Goal: Task Accomplishment & Management: Use online tool/utility

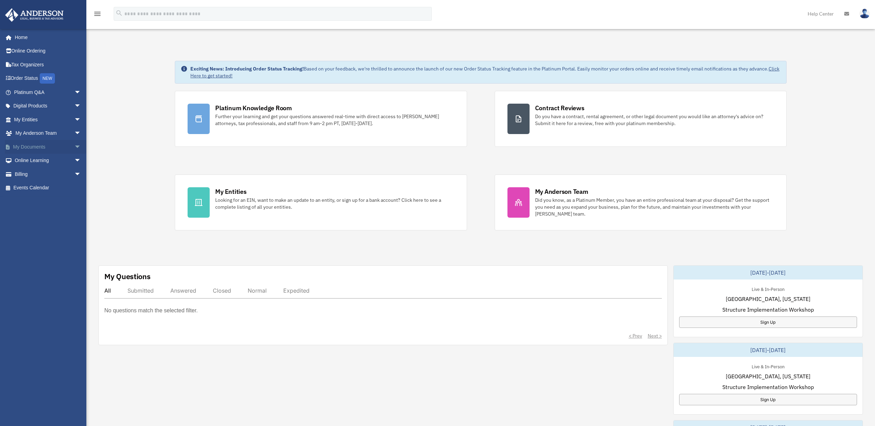
click at [74, 147] on span "arrow_drop_down" at bounding box center [81, 147] width 14 height 14
click at [28, 160] on link "Box" at bounding box center [51, 161] width 82 height 14
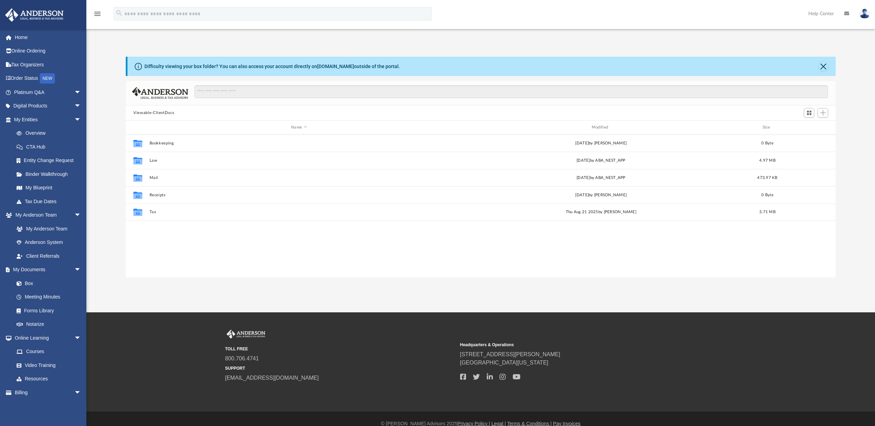
scroll to position [152, 705]
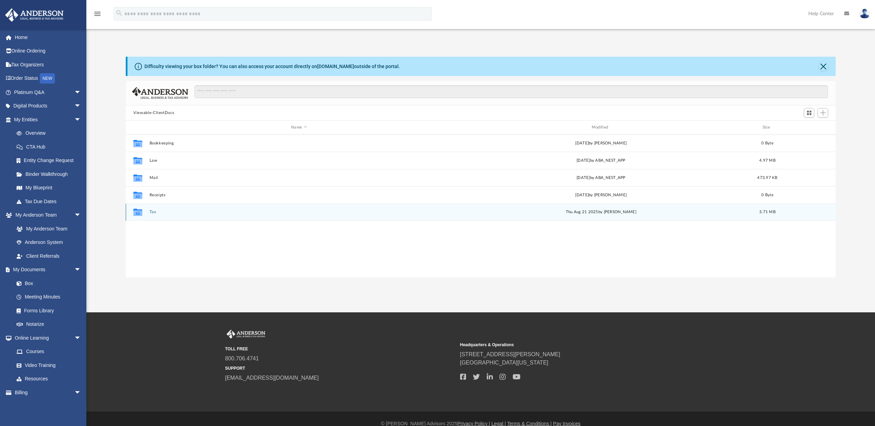
click at [149, 212] on div "Collaborated Folder Tax [DATE] by [PERSON_NAME] 3.71 MB" at bounding box center [481, 212] width 710 height 17
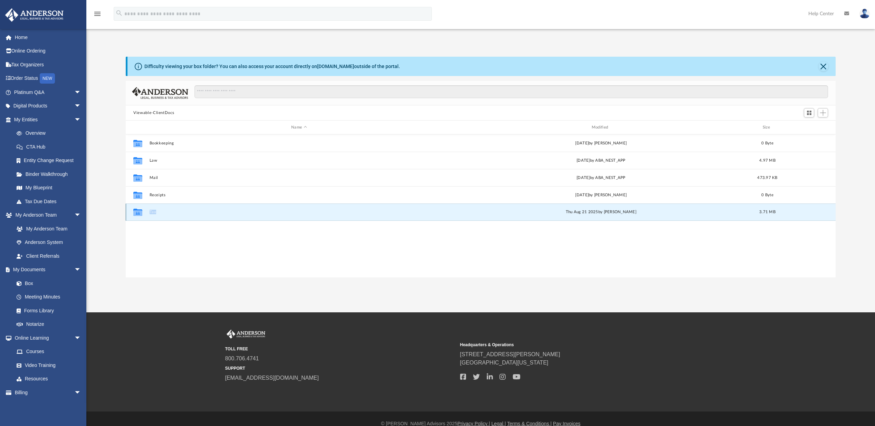
click at [149, 212] on div "Collaborated Folder Tax [DATE] by [PERSON_NAME] 3.71 MB" at bounding box center [481, 212] width 710 height 17
click at [139, 212] on icon "grid" at bounding box center [137, 212] width 9 height 7
click at [154, 214] on button "Tax" at bounding box center [299, 212] width 299 height 4
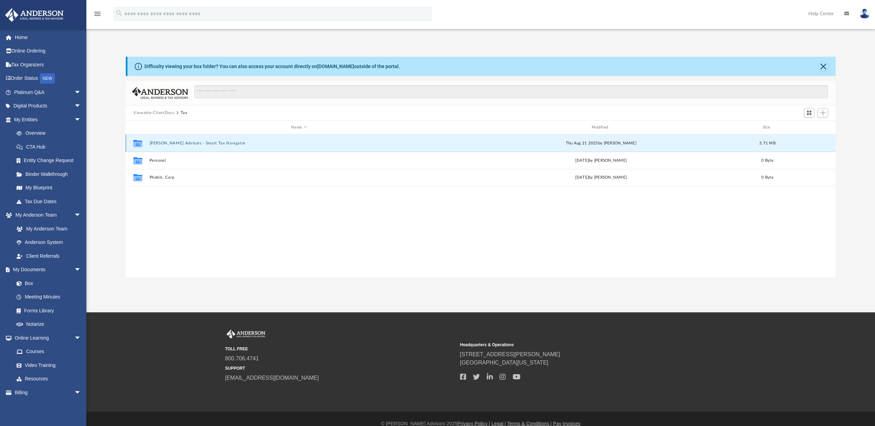
click at [166, 144] on button "[PERSON_NAME] Advisors - Smart Tax Navigator" at bounding box center [299, 143] width 299 height 4
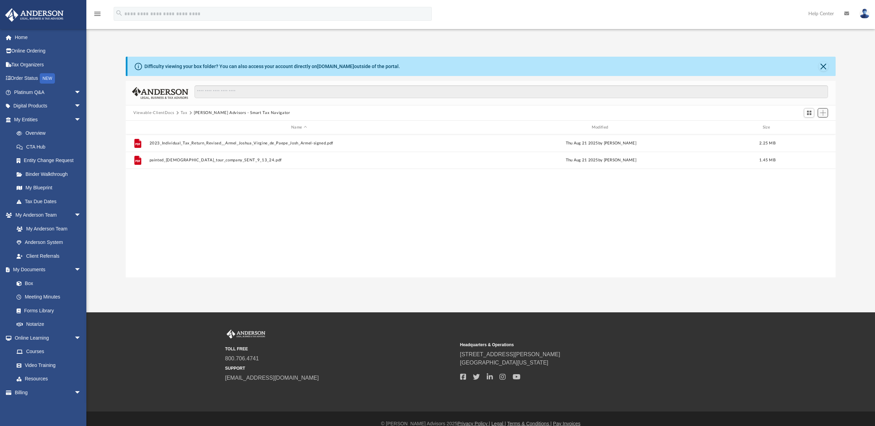
click at [824, 113] on span "Add" at bounding box center [823, 113] width 6 height 6
click at [806, 126] on li "Upload" at bounding box center [814, 126] width 22 height 7
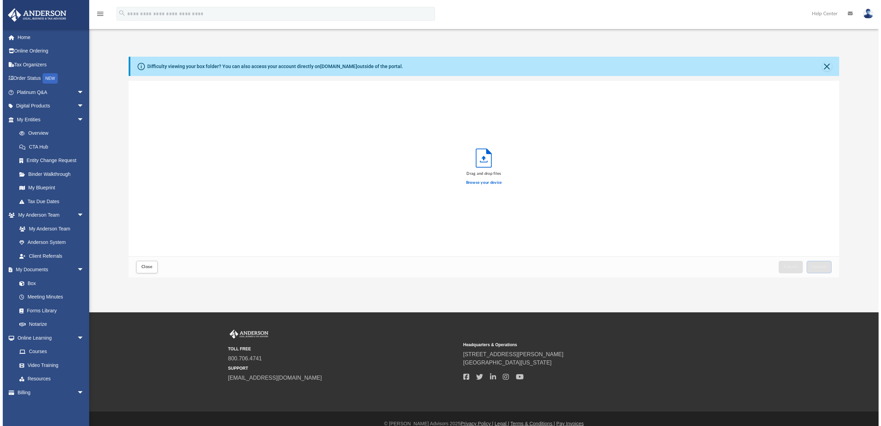
scroll to position [170, 705]
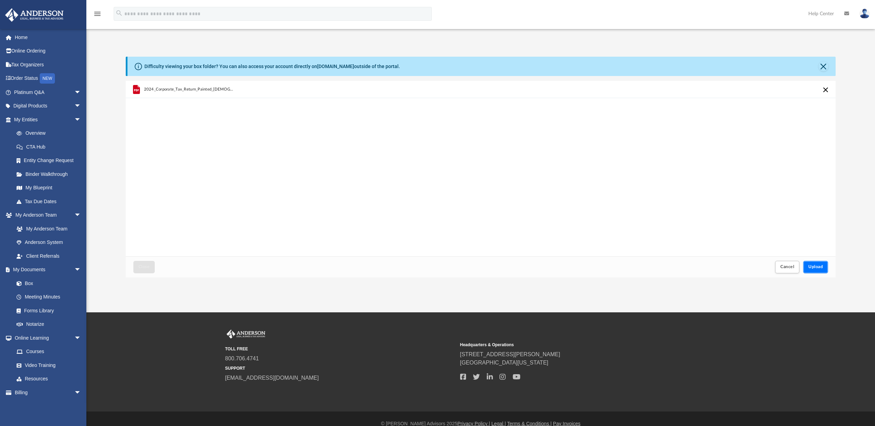
click at [811, 267] on span "Upload" at bounding box center [816, 267] width 15 height 4
click at [823, 68] on button "Close" at bounding box center [824, 67] width 10 height 10
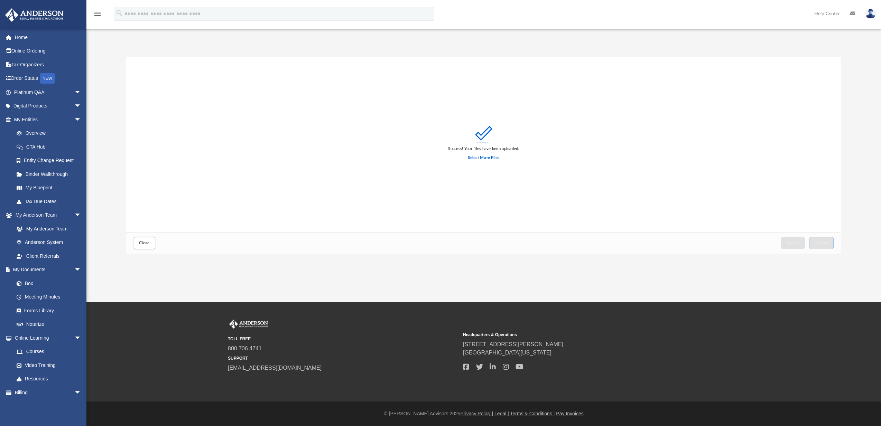
scroll to position [170, 710]
click at [144, 246] on button "Close" at bounding box center [144, 243] width 21 height 12
